Goal: Task Accomplishment & Management: Complete application form

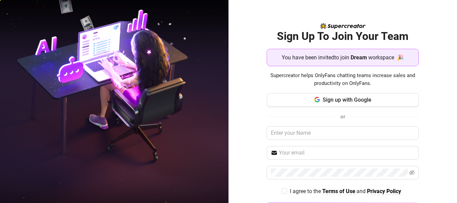
click at [353, 61] on span "Dream" at bounding box center [359, 57] width 16 height 9
click at [326, 54] on span "You have been invited to join" at bounding box center [316, 57] width 68 height 9
click at [329, 56] on span "You have been invited to join" at bounding box center [316, 57] width 68 height 9
click at [340, 103] on span "Sign up with Google" at bounding box center [347, 100] width 49 height 6
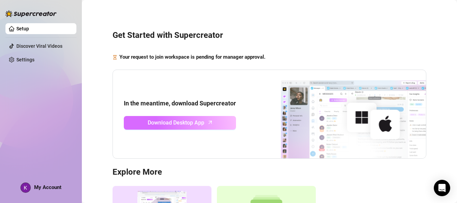
click at [185, 125] on span "Download Desktop App" at bounding box center [176, 122] width 57 height 9
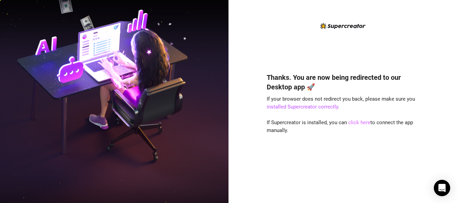
click at [361, 123] on link "click here" at bounding box center [359, 122] width 22 height 6
